Goal: Obtain resource: Download file/media

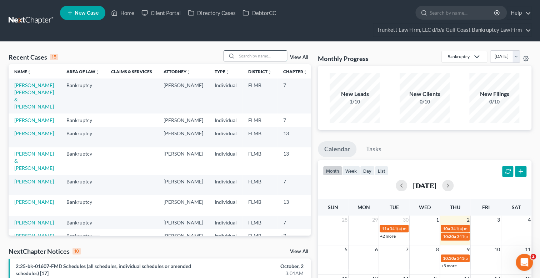
click at [251, 57] on input "search" at bounding box center [262, 56] width 50 height 10
click at [242, 56] on input "search" at bounding box center [262, 56] width 50 height 10
type input "l"
type input "[PERSON_NAME]"
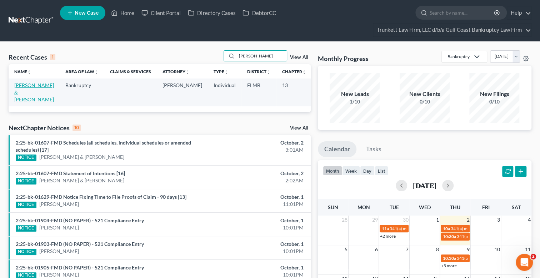
click at [21, 91] on link "[PERSON_NAME] & [PERSON_NAME]" at bounding box center [34, 92] width 40 height 20
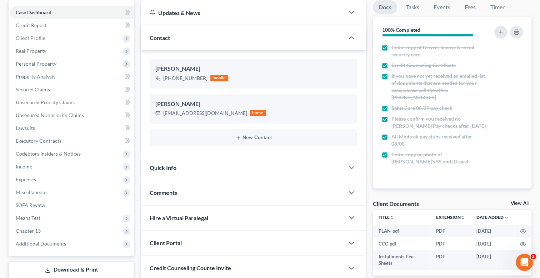
scroll to position [142, 0]
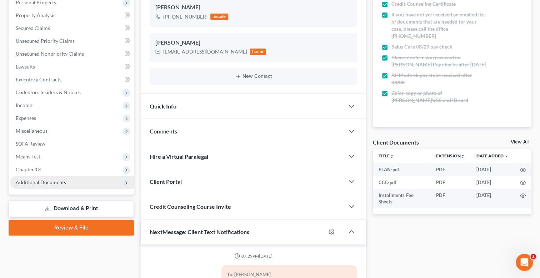
click at [43, 177] on span "Additional Documents" at bounding box center [72, 182] width 124 height 13
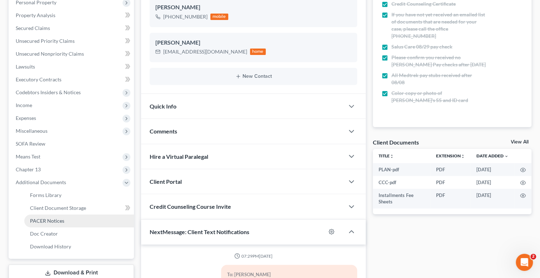
click at [54, 218] on span "PACER Notices" at bounding box center [47, 221] width 34 height 6
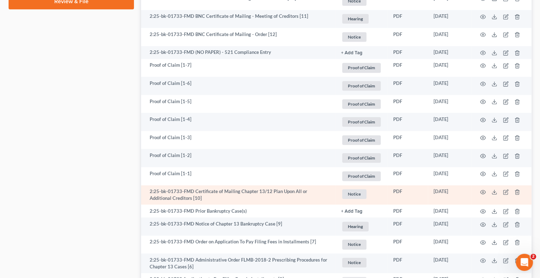
scroll to position [393, 0]
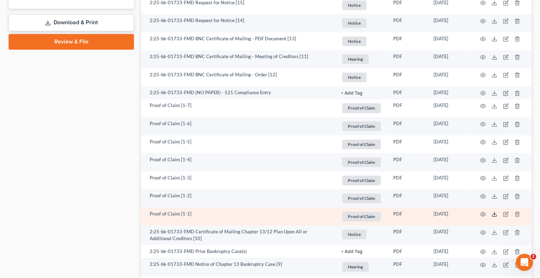
click at [494, 214] on polyline at bounding box center [494, 214] width 2 height 1
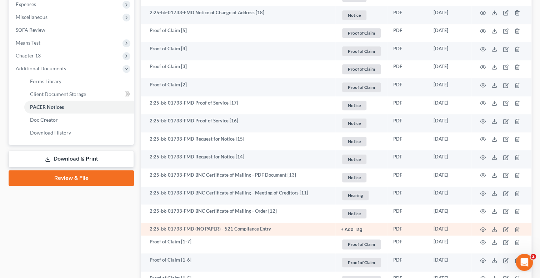
scroll to position [214, 0]
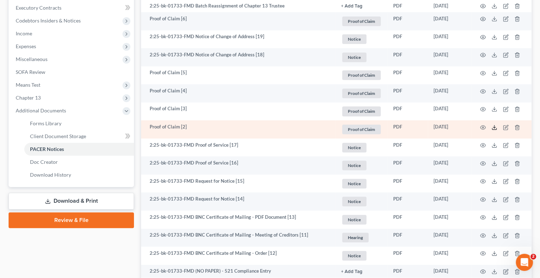
click at [493, 127] on icon at bounding box center [494, 128] width 6 height 6
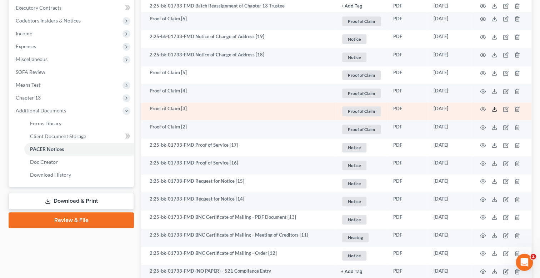
click at [494, 107] on line at bounding box center [494, 108] width 0 height 3
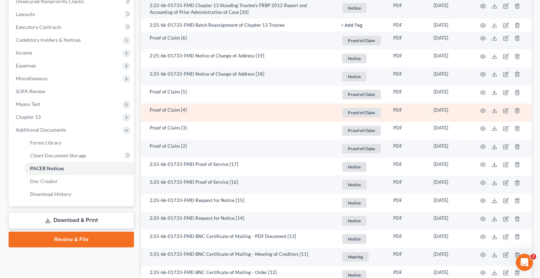
scroll to position [178, 0]
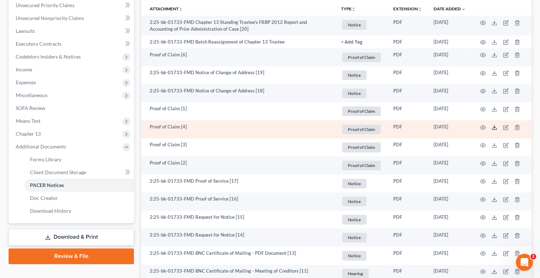
click at [494, 125] on icon at bounding box center [494, 128] width 6 height 6
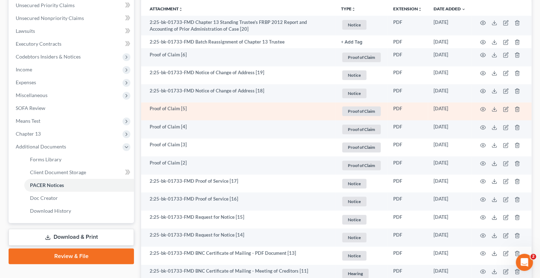
click at [324, 110] on td "Proof of Claim [5]" at bounding box center [238, 111] width 194 height 18
click at [494, 108] on icon at bounding box center [494, 109] width 6 height 6
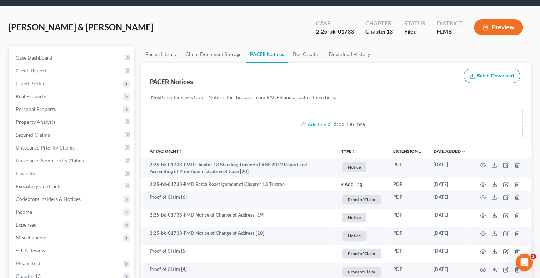
scroll to position [35, 0]
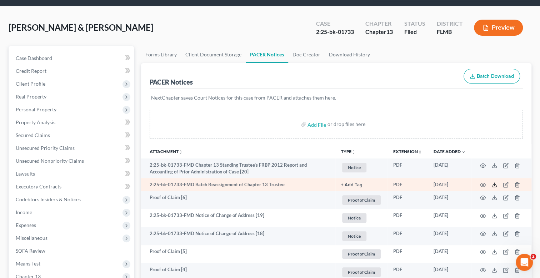
click at [494, 185] on icon at bounding box center [494, 185] width 6 height 6
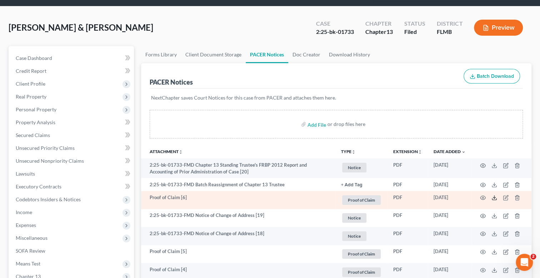
click at [494, 196] on line at bounding box center [494, 197] width 0 height 3
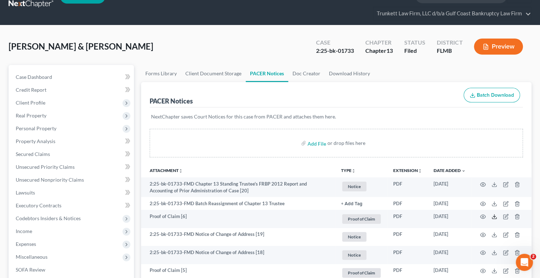
scroll to position [0, 0]
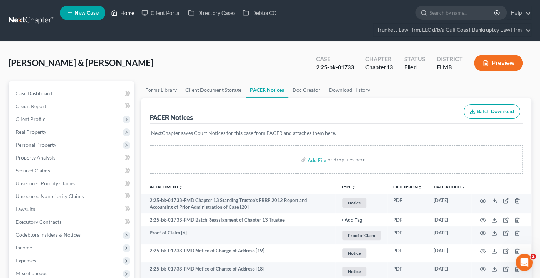
click at [123, 11] on link "Home" at bounding box center [122, 12] width 30 height 13
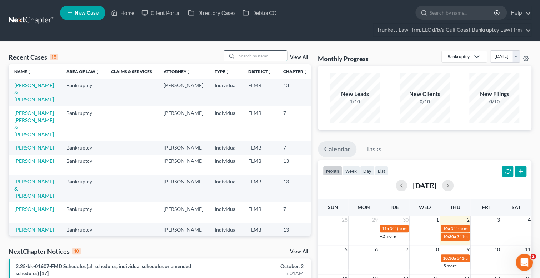
click at [252, 56] on input "search" at bounding box center [262, 56] width 50 height 10
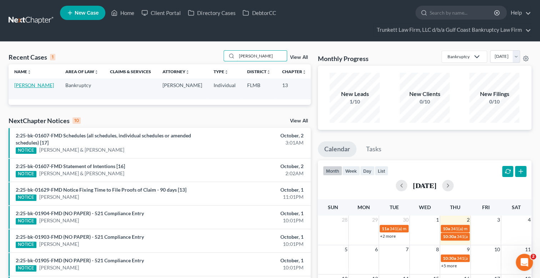
type input "[PERSON_NAME]"
click at [21, 85] on link "[PERSON_NAME]" at bounding box center [34, 85] width 40 height 6
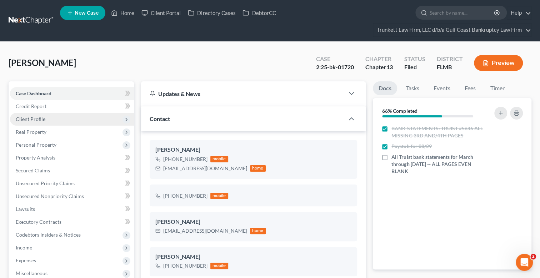
click at [40, 117] on span "Client Profile" at bounding box center [31, 119] width 30 height 6
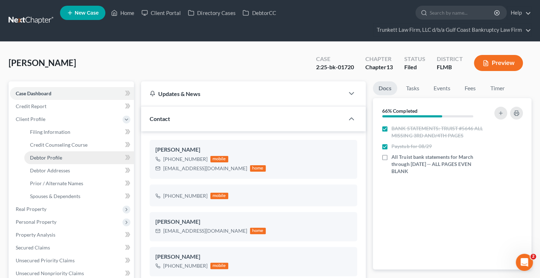
click at [50, 157] on span "Debtor Profile" at bounding box center [46, 158] width 32 height 6
select select "1"
select select "2"
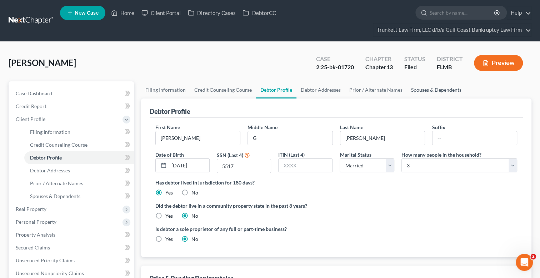
click at [424, 89] on link "Spouses & Dependents" at bounding box center [436, 89] width 59 height 17
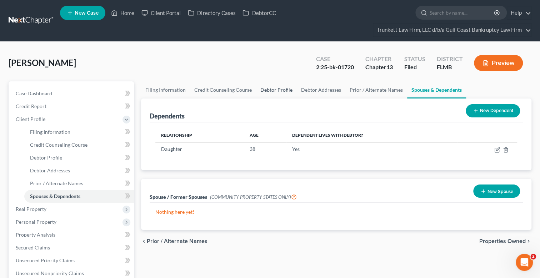
click at [267, 88] on link "Debtor Profile" at bounding box center [276, 89] width 41 height 17
select select "1"
select select "2"
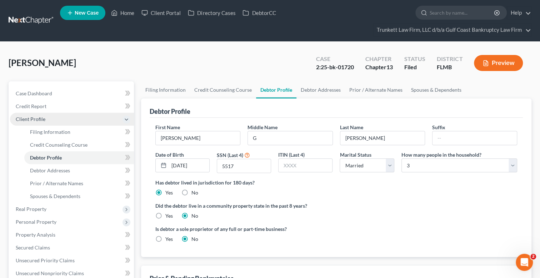
click at [35, 119] on span "Client Profile" at bounding box center [31, 119] width 30 height 6
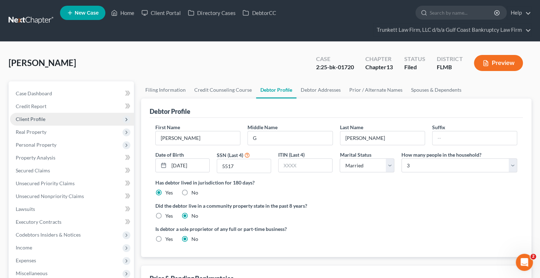
click at [37, 116] on span "Client Profile" at bounding box center [31, 119] width 30 height 6
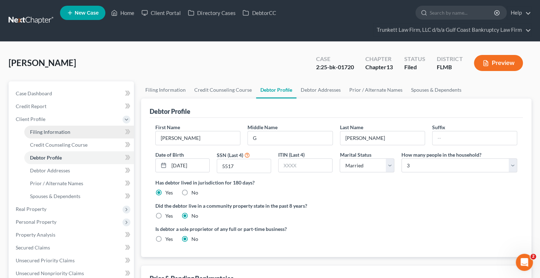
click at [59, 130] on span "Filing Information" at bounding box center [50, 132] width 40 height 6
select select "1"
select select "0"
select select "3"
select select "15"
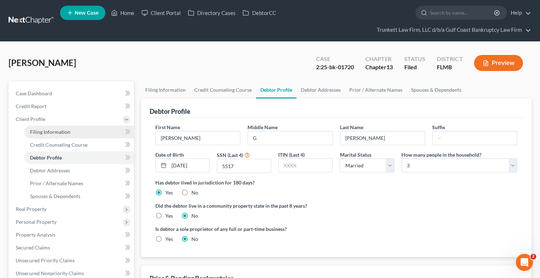
select select "9"
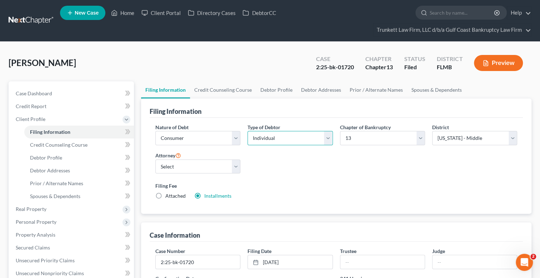
click at [317, 137] on select "Select Individual Joint" at bounding box center [289, 138] width 85 height 14
select select "1"
click at [247, 131] on select "Select Individual Joint" at bounding box center [289, 138] width 85 height 14
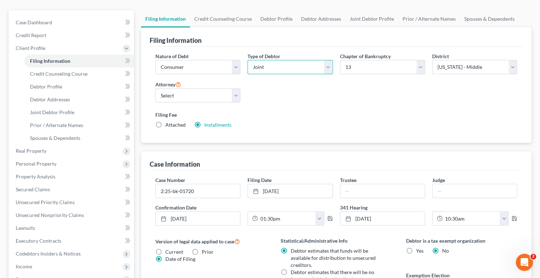
scroll to position [71, 0]
click at [52, 110] on span "Joint Debtor Profile" at bounding box center [52, 112] width 44 height 6
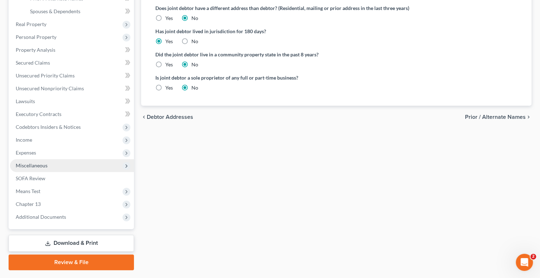
scroll to position [216, 0]
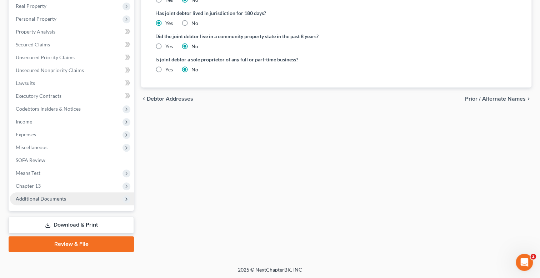
click at [49, 196] on span "Additional Documents" at bounding box center [41, 199] width 50 height 6
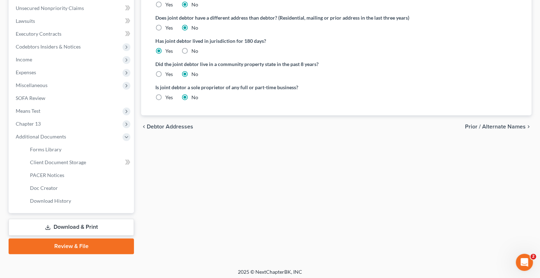
scroll to position [190, 0]
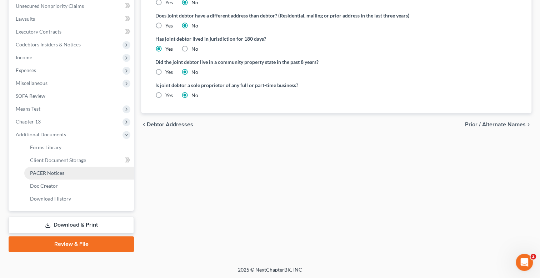
click at [56, 173] on span "PACER Notices" at bounding box center [47, 173] width 34 height 6
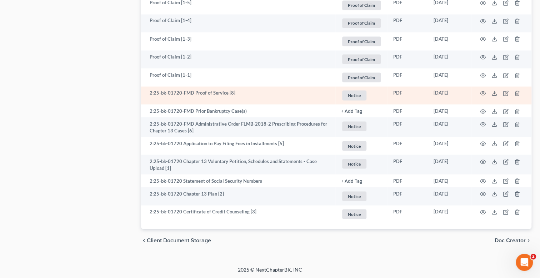
scroll to position [784, 0]
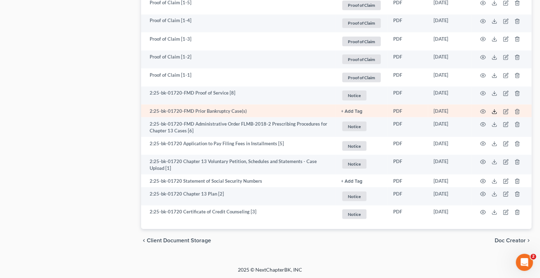
click at [493, 109] on icon at bounding box center [494, 112] width 6 height 6
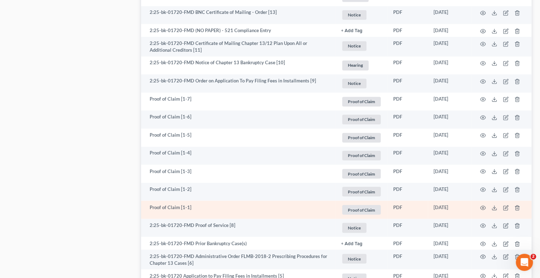
scroll to position [641, 0]
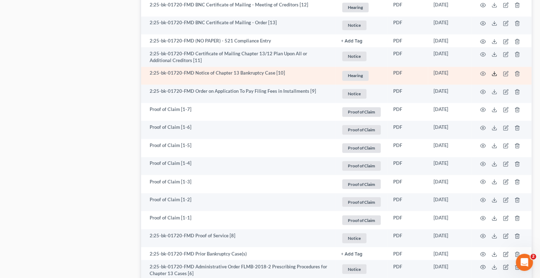
click at [493, 73] on icon at bounding box center [494, 74] width 6 height 6
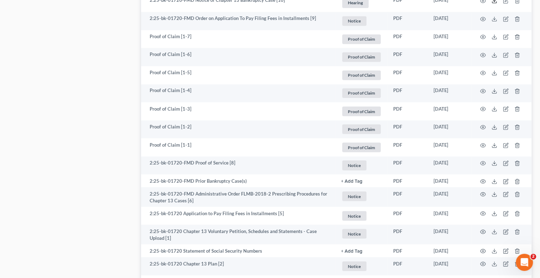
scroll to position [784, 0]
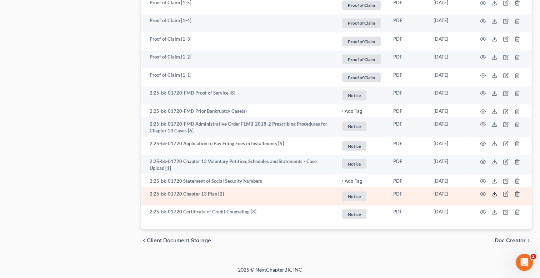
click at [493, 195] on icon at bounding box center [494, 194] width 6 height 6
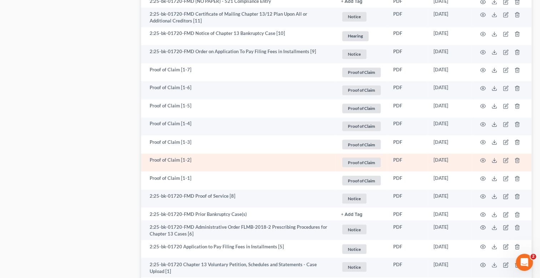
scroll to position [677, 0]
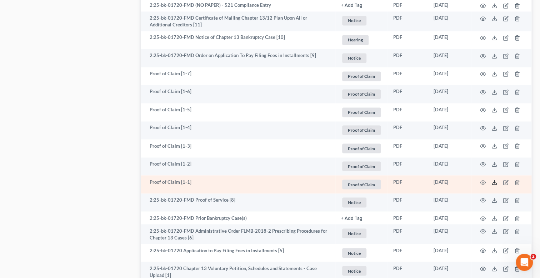
click at [494, 181] on line at bounding box center [494, 181] width 0 height 3
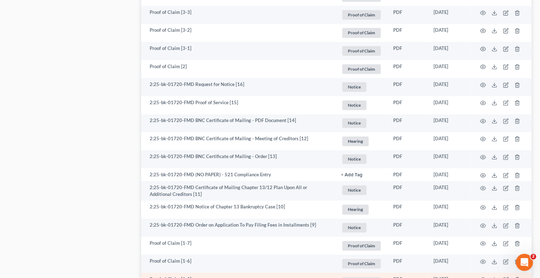
scroll to position [462, 0]
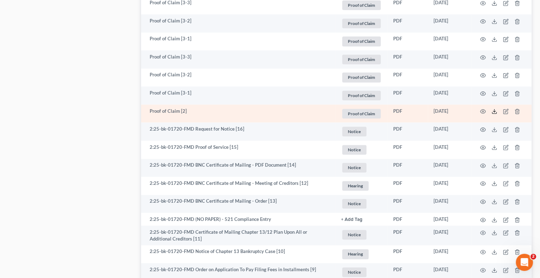
click at [491, 111] on icon at bounding box center [494, 112] width 6 height 6
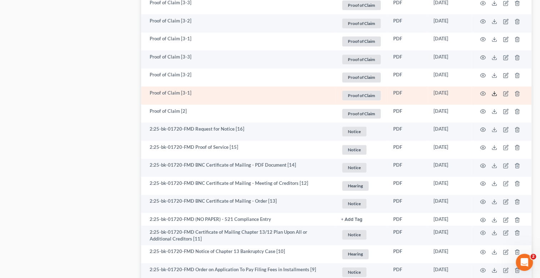
click at [493, 92] on icon at bounding box center [494, 94] width 6 height 6
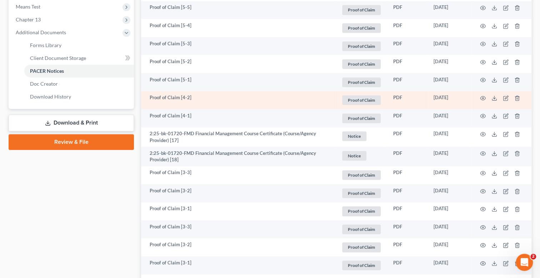
scroll to position [284, 0]
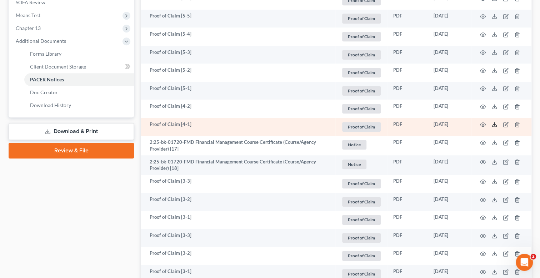
click at [494, 123] on line at bounding box center [494, 123] width 0 height 3
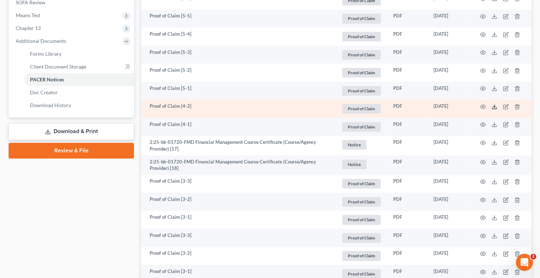
click at [493, 106] on icon at bounding box center [494, 107] width 6 height 6
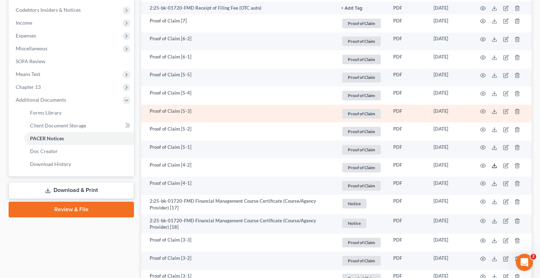
scroll to position [212, 0]
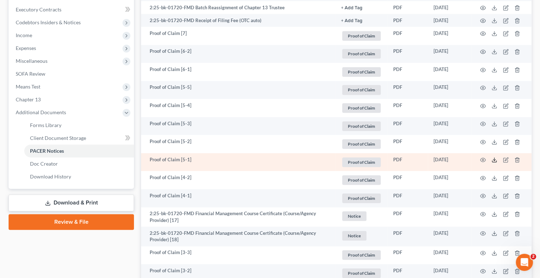
click at [492, 157] on icon at bounding box center [494, 160] width 6 height 6
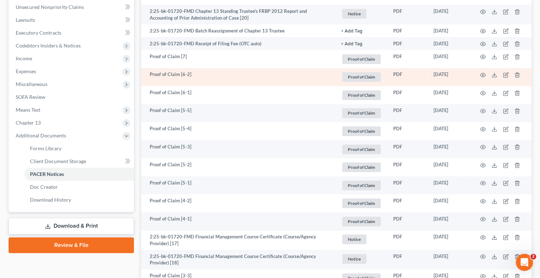
scroll to position [141, 0]
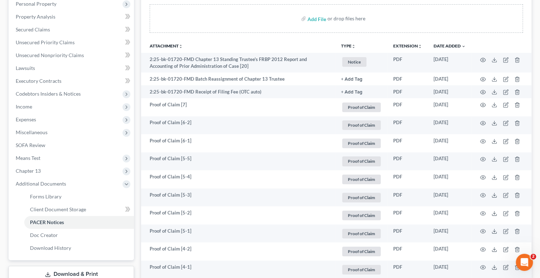
click at [380, 41] on th "TYPE unfold_more NONE Hearing Notice Proof of Claim" at bounding box center [361, 46] width 52 height 14
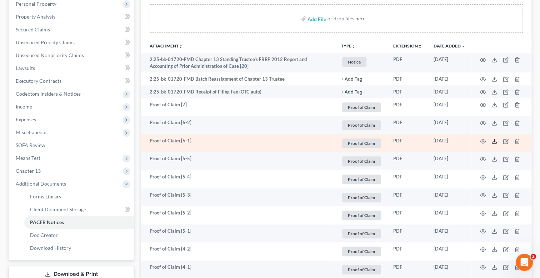
click at [491, 139] on icon at bounding box center [494, 142] width 6 height 6
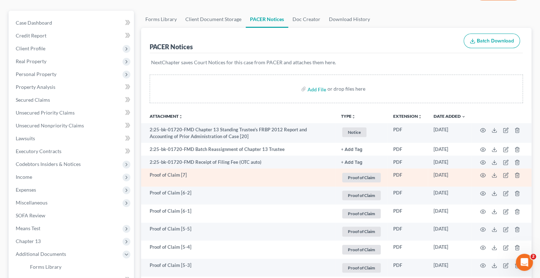
scroll to position [70, 0]
click at [494, 176] on icon at bounding box center [494, 177] width 6 height 6
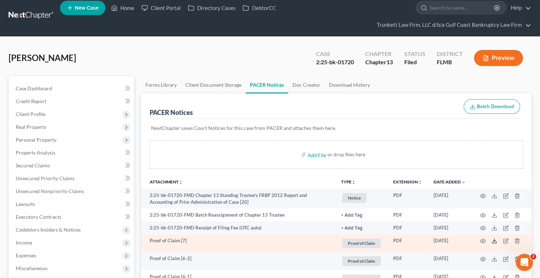
scroll to position [0, 0]
